Goal: Information Seeking & Learning: Learn about a topic

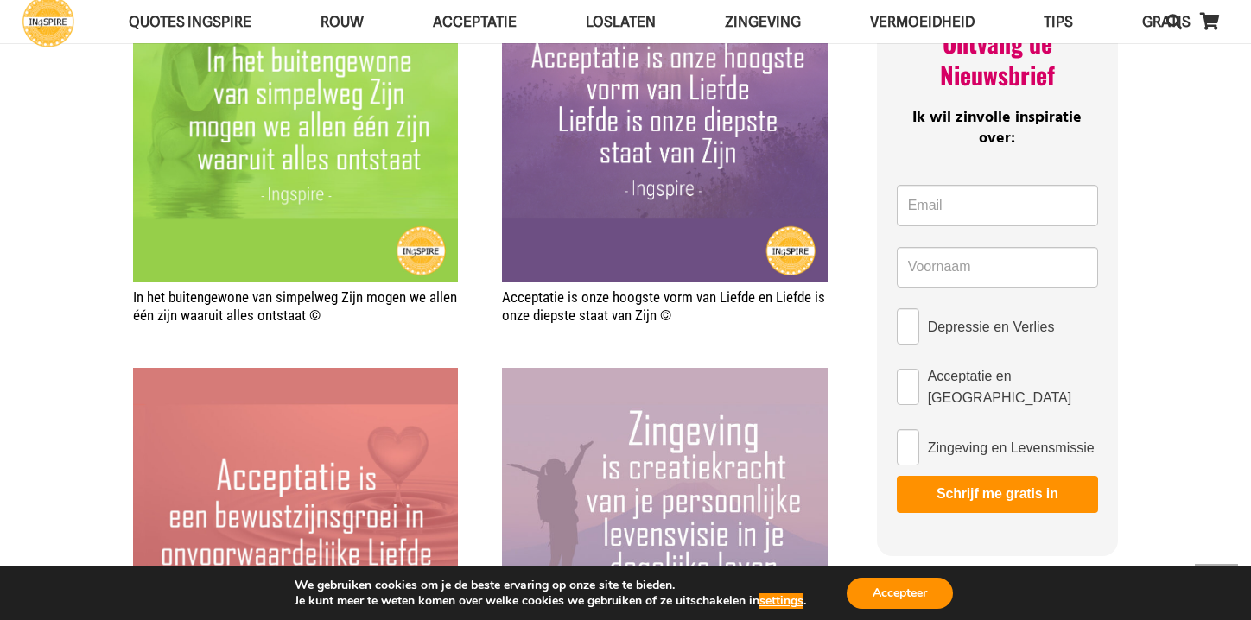
scroll to position [815, 0]
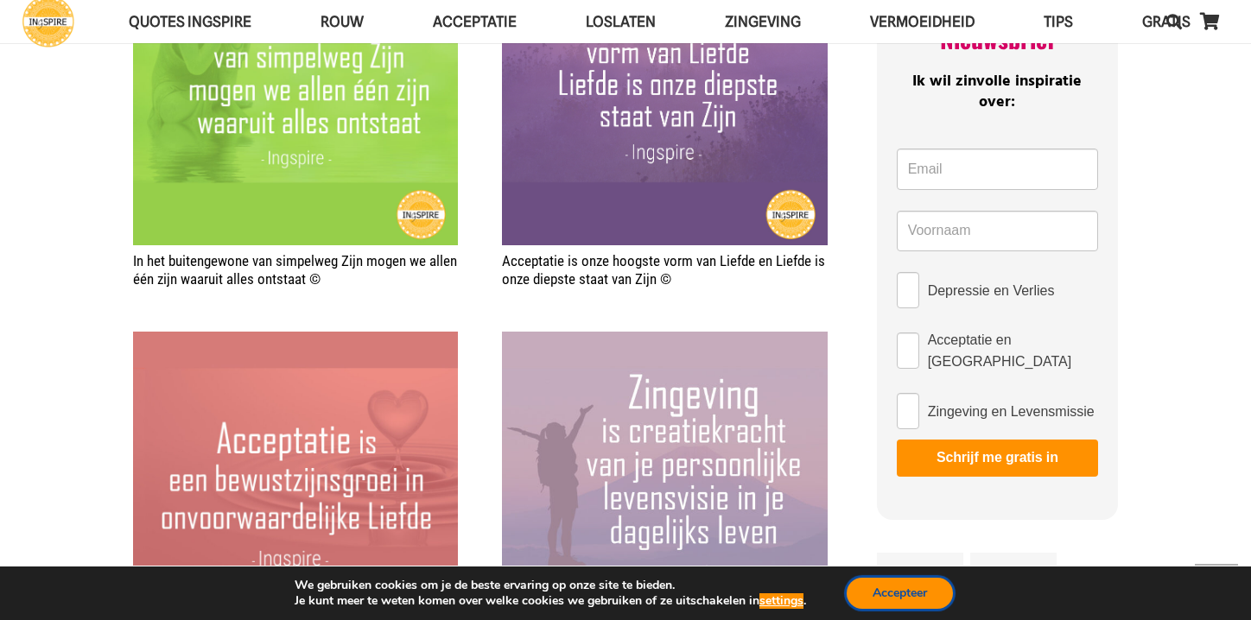
click at [908, 585] on button "Accepteer" at bounding box center [900, 593] width 106 height 31
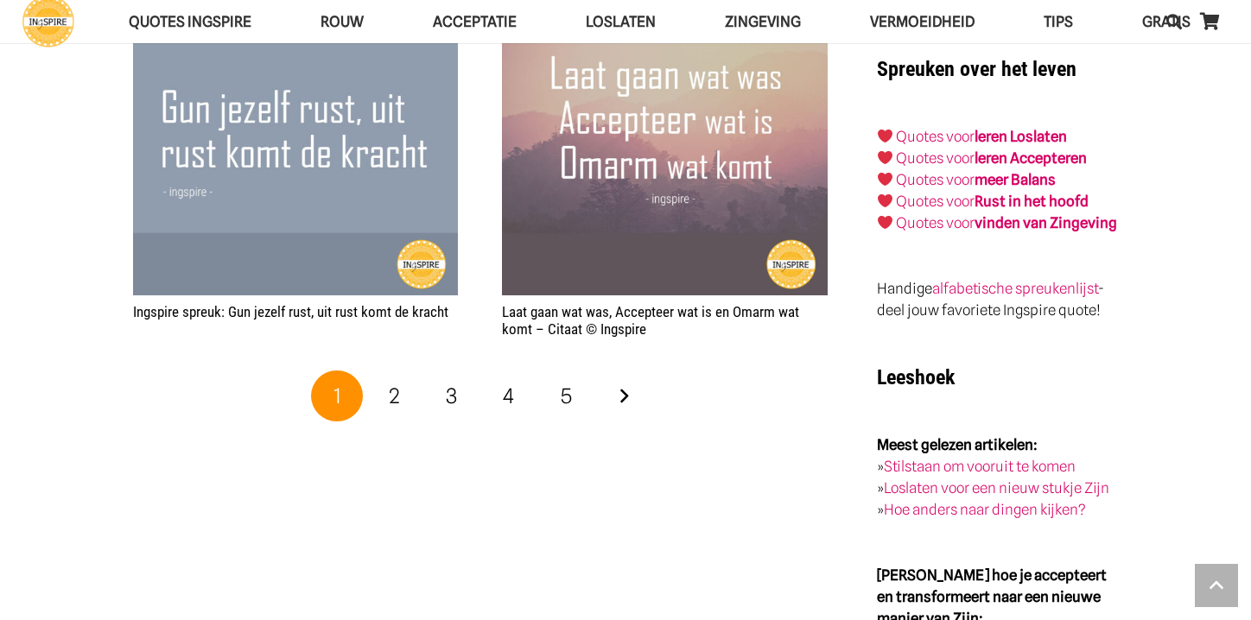
scroll to position [2871, 0]
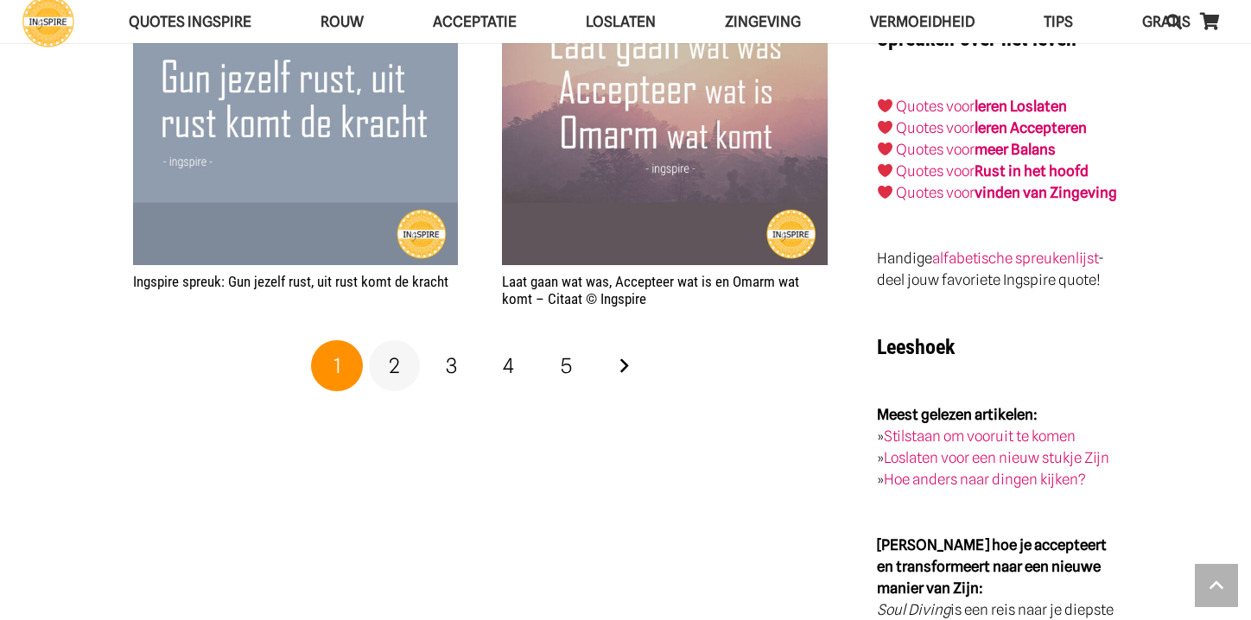
click at [410, 353] on link "2" at bounding box center [395, 366] width 52 height 52
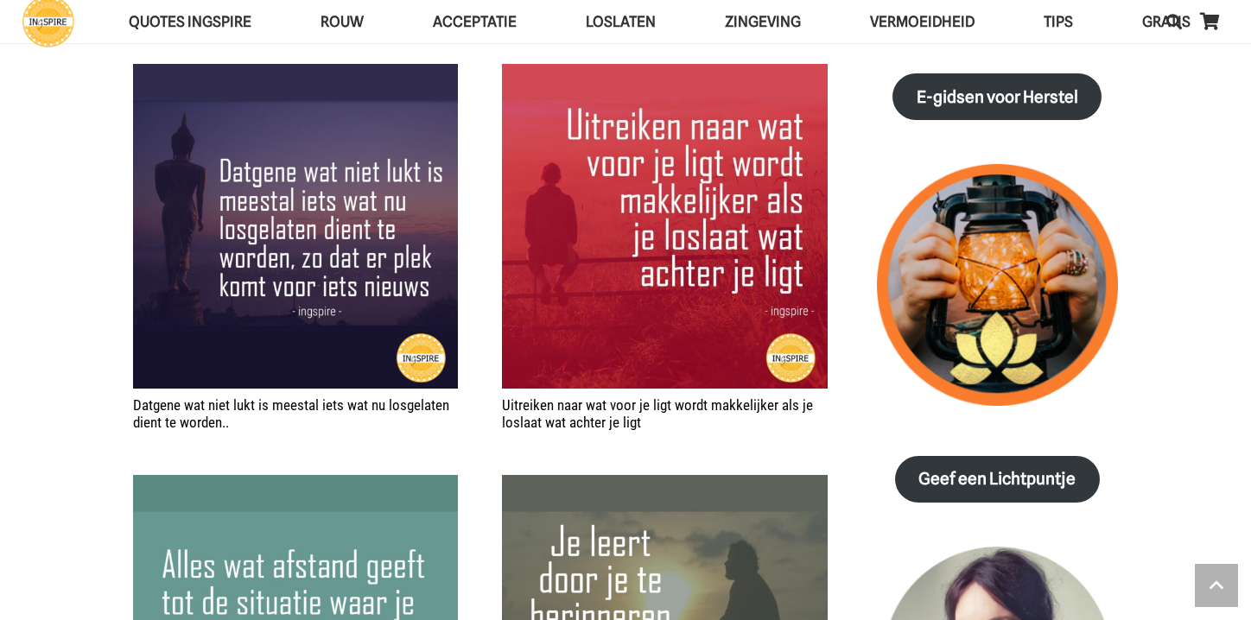
scroll to position [1953, 0]
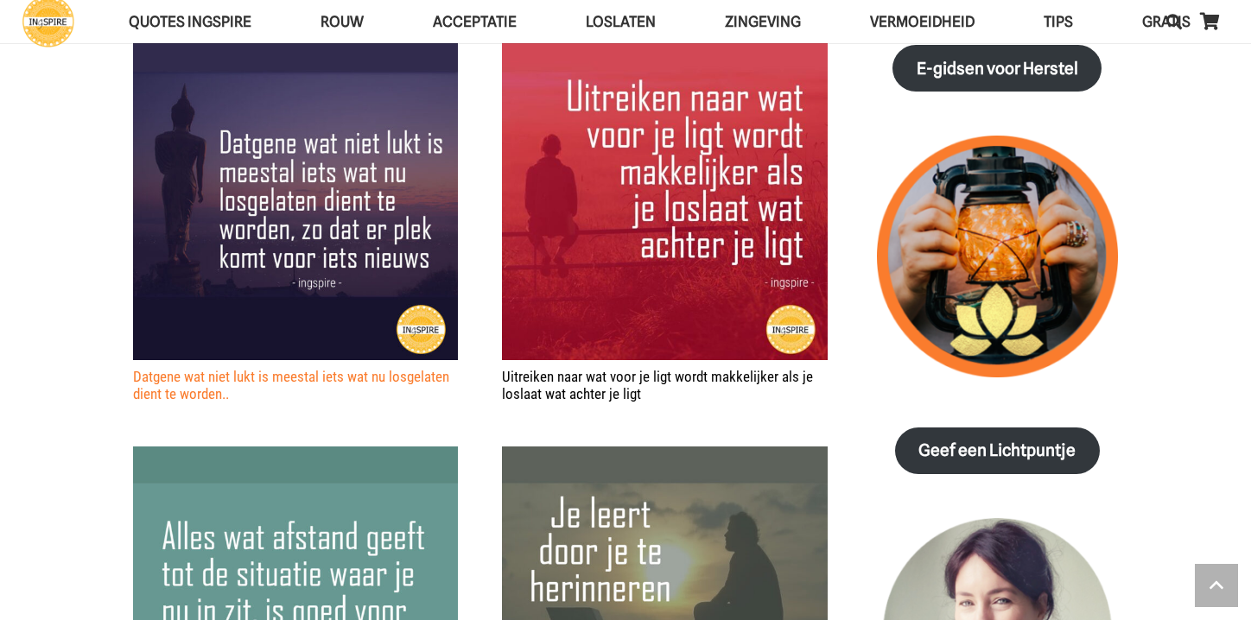
click at [133, 374] on link "Datgene wat niet lukt is meestal iets wat nu losgelaten dient te worden.." at bounding box center [291, 385] width 316 height 35
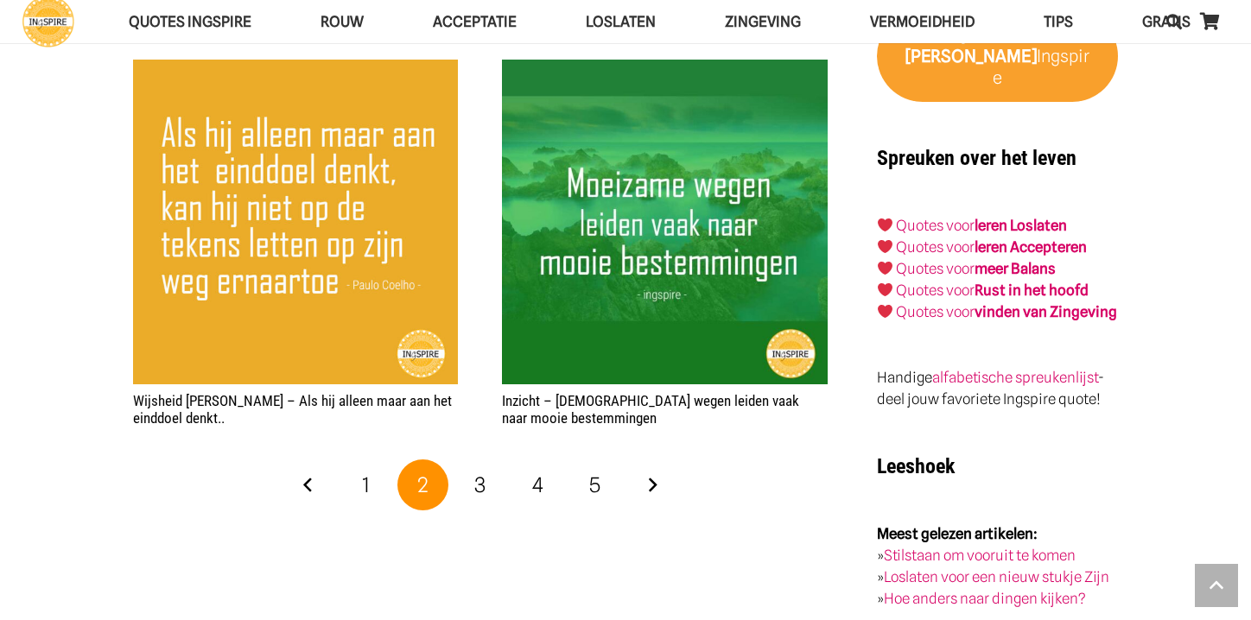
scroll to position [2764, 0]
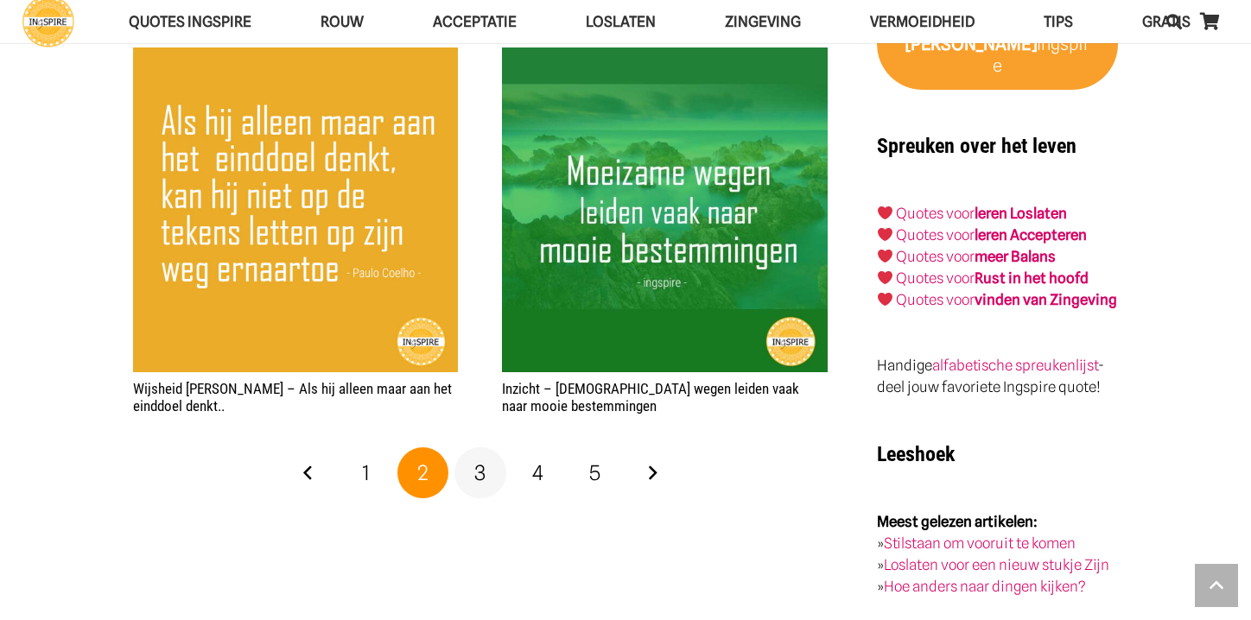
click at [478, 468] on span "3" at bounding box center [479, 472] width 11 height 25
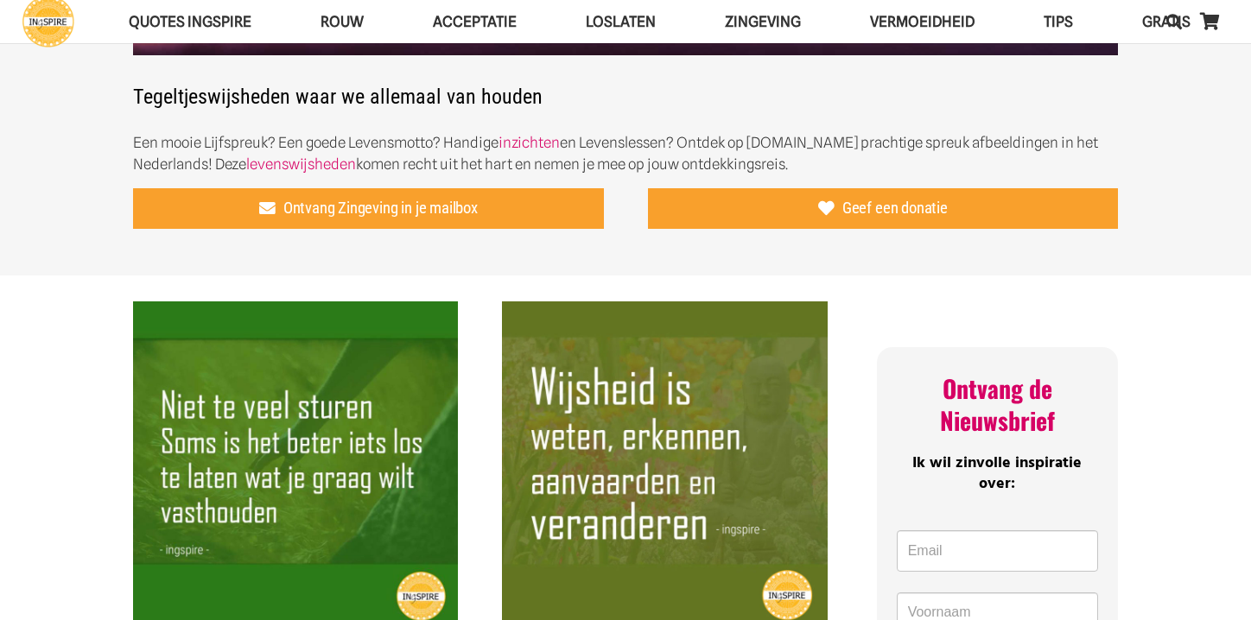
scroll to position [440, 0]
